Goal: Find specific page/section: Find specific page/section

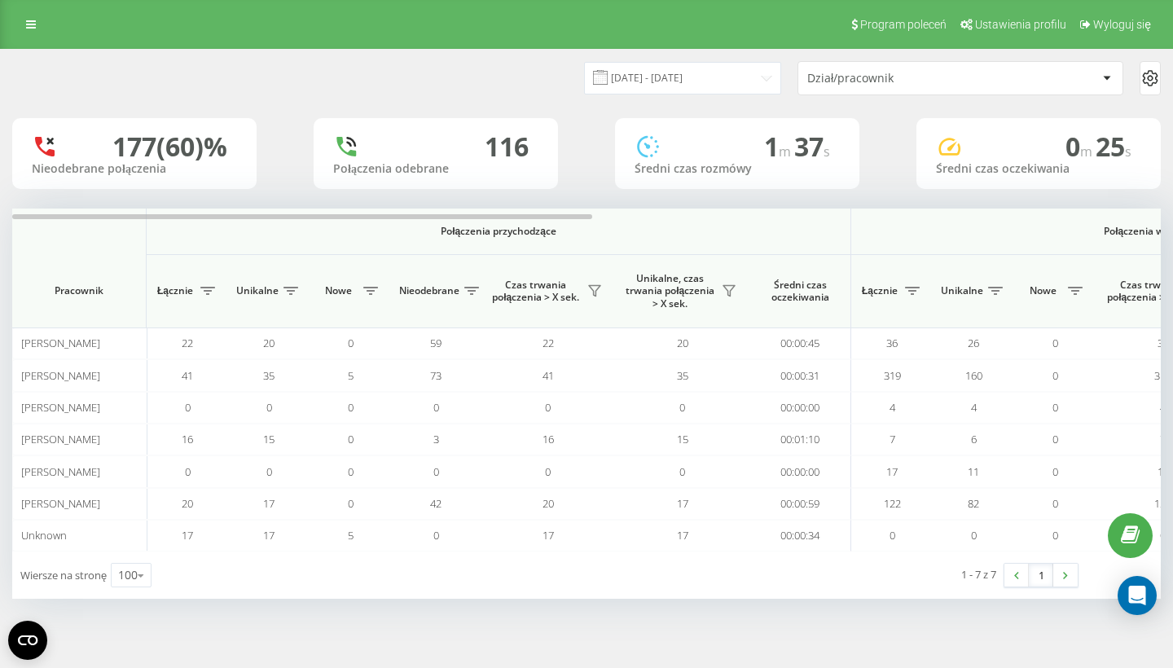
click at [15, 29] on div "Program poleceń Ustawienia profilu Wyloguj się" at bounding box center [586, 24] width 1173 height 49
click at [29, 28] on icon at bounding box center [31, 24] width 10 height 11
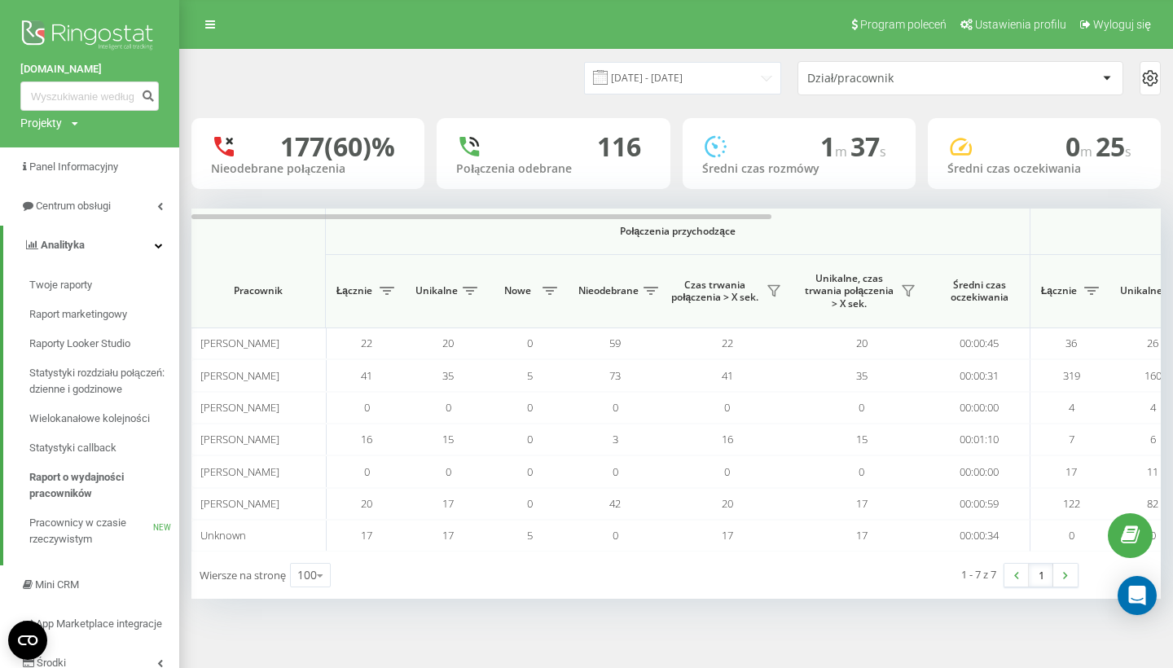
click at [400, 103] on div "15.09.2025 - 21.09.2025 Dział/pracownik" at bounding box center [676, 78] width 992 height 57
click at [646, 80] on input "15.09.2025 - 21.09.2025" at bounding box center [682, 78] width 197 height 32
click at [451, 71] on div "15.09.2025 - 21.09.2025 Dział/pracownik" at bounding box center [676, 78] width 970 height 34
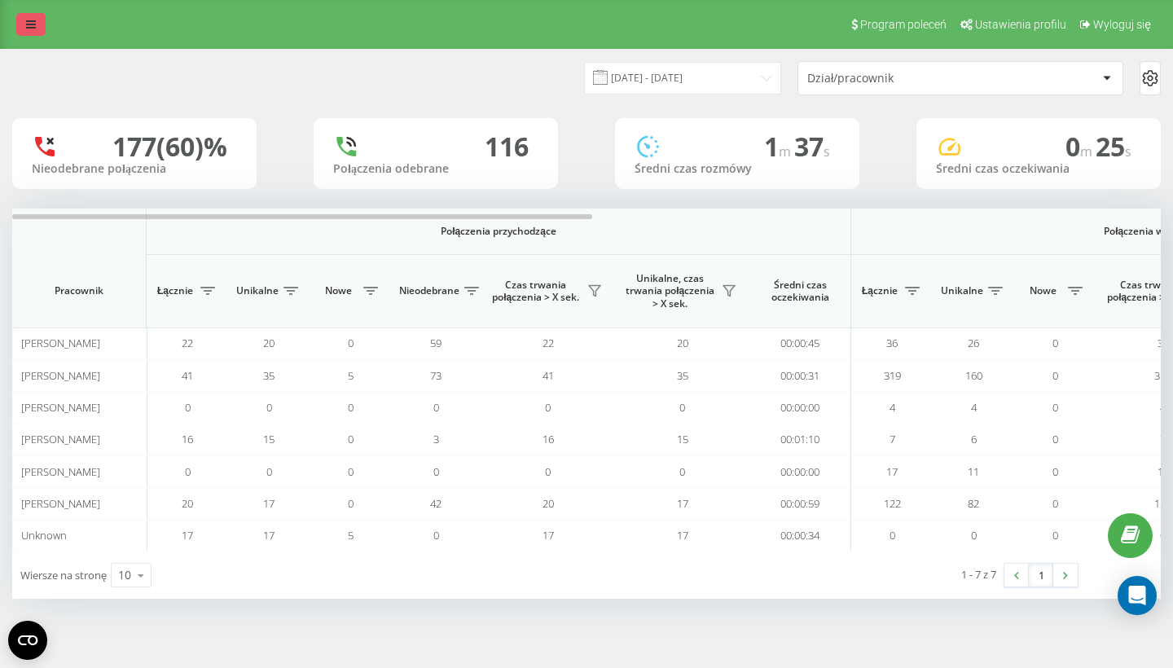
click at [29, 33] on link at bounding box center [30, 24] width 29 height 23
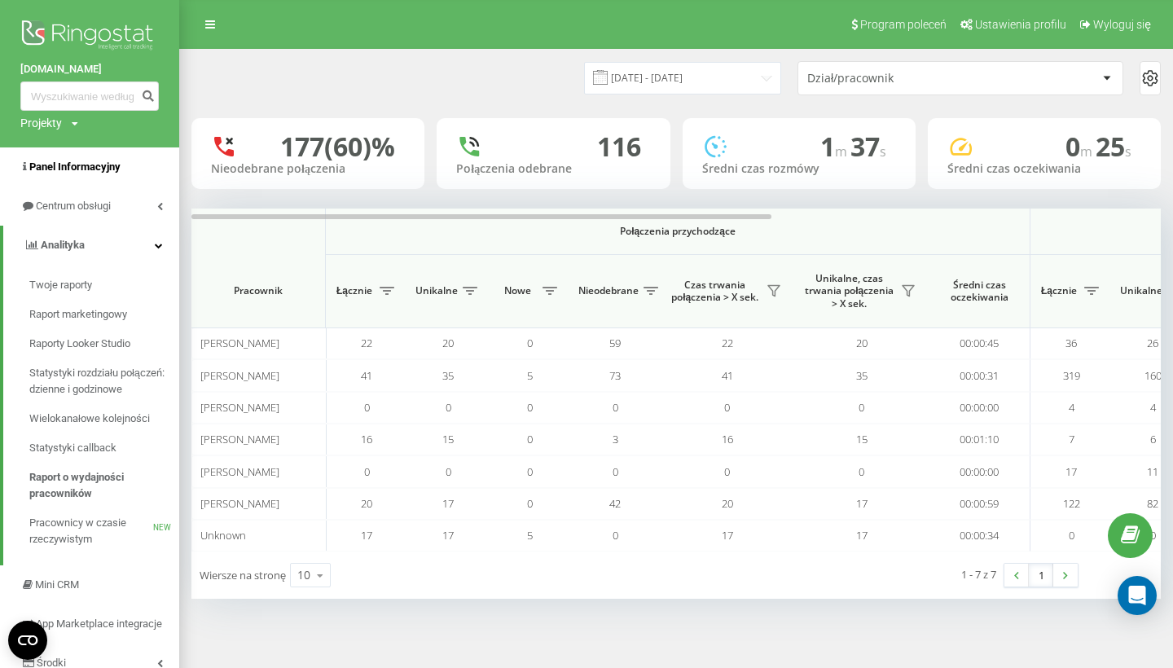
click at [56, 174] on link "Panel Informacyjny" at bounding box center [89, 166] width 179 height 39
